Goal: Task Accomplishment & Management: Manage account settings

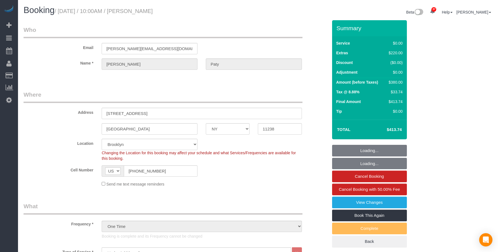
select select "NY"
select select "spot1"
select select "number:89"
select select "number:90"
select select "number:15"
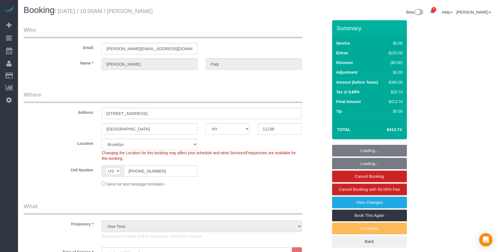
select select "number:5"
select select "1"
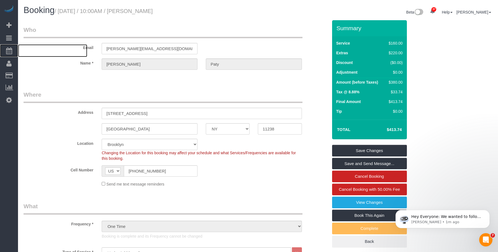
click at [45, 54] on span "Scheduler" at bounding box center [52, 50] width 69 height 13
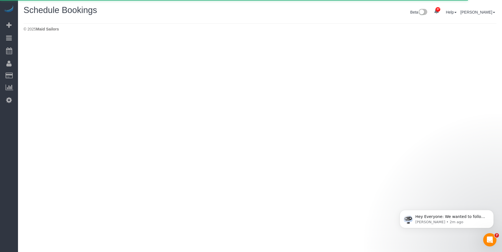
click at [495, 209] on div "Hey Everyone: We wanted to follow up and let you know we have been closely moni…" at bounding box center [447, 193] width 102 height 69
click at [492, 212] on icon "Dismiss notification" at bounding box center [492, 211] width 3 height 3
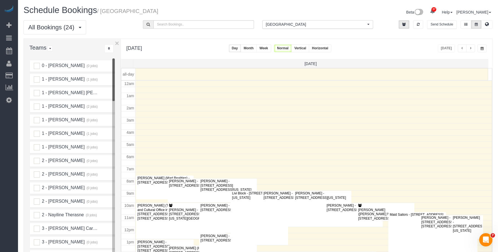
scroll to position [73, 0]
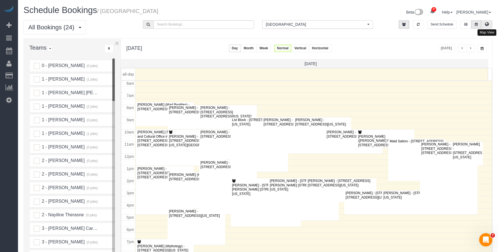
click at [489, 23] on button at bounding box center [486, 24] width 11 height 9
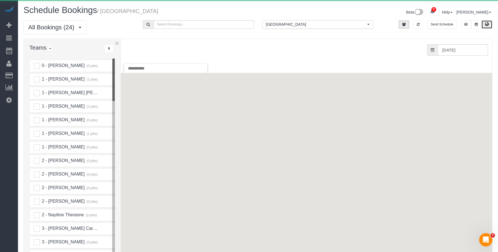
click at [294, 27] on button "[GEOGRAPHIC_DATA] All Locations" at bounding box center [317, 24] width 111 height 9
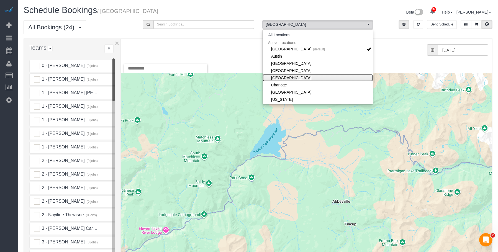
click at [300, 78] on link "[GEOGRAPHIC_DATA]" at bounding box center [318, 77] width 111 height 7
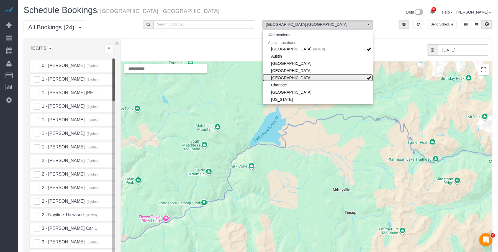
scroll to position [55, 0]
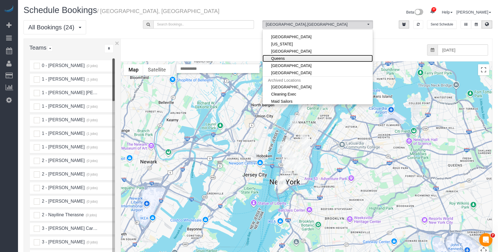
click at [285, 59] on link "Queens" at bounding box center [318, 58] width 111 height 7
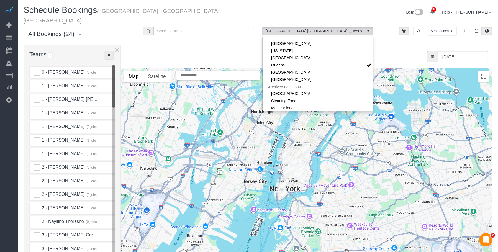
click at [108, 53] on icon "..." at bounding box center [109, 54] width 2 height 3
click at [119, 69] on link "A-Z" at bounding box center [127, 72] width 44 height 7
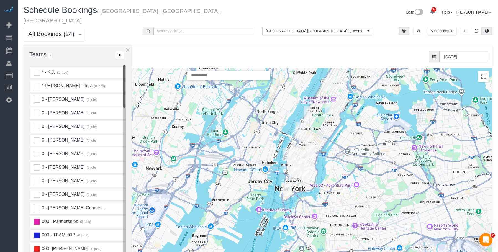
drag, startPoint x: 120, startPoint y: 55, endPoint x: 134, endPoint y: 57, distance: 13.1
click at [134, 57] on div "× Teams All Teams All Active Teams Active Teams For Location(s) Rating A-Z * - …" at bounding box center [258, 170] width 469 height 250
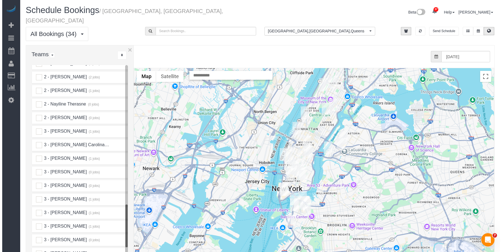
scroll to position [720, 0]
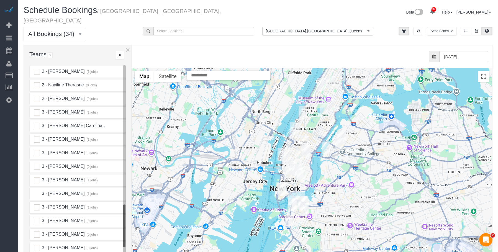
click at [36, 191] on ins at bounding box center [37, 194] width 6 height 6
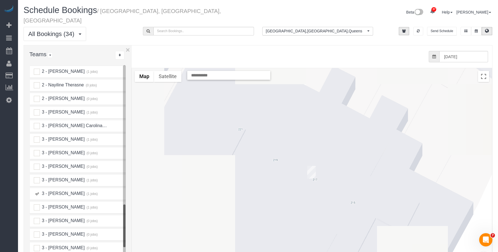
click at [311, 166] on img "10/08/2025 4:30PM - Emily Coulombe - 217 West 70th Street, Apt. 3, New York, NY…" at bounding box center [311, 172] width 9 height 13
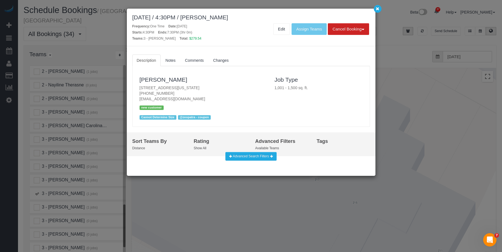
drag, startPoint x: 138, startPoint y: 88, endPoint x: 244, endPoint y: 85, distance: 106.7
click at [244, 85] on div "[PERSON_NAME] [STREET_ADDRESS][US_STATE] [PHONE_NUMBER] [EMAIL_ADDRESS][DOMAIN_…" at bounding box center [202, 97] width 135 height 50
copy p "[STREET_ADDRESS][US_STATE]"
